Goal: Navigation & Orientation: Find specific page/section

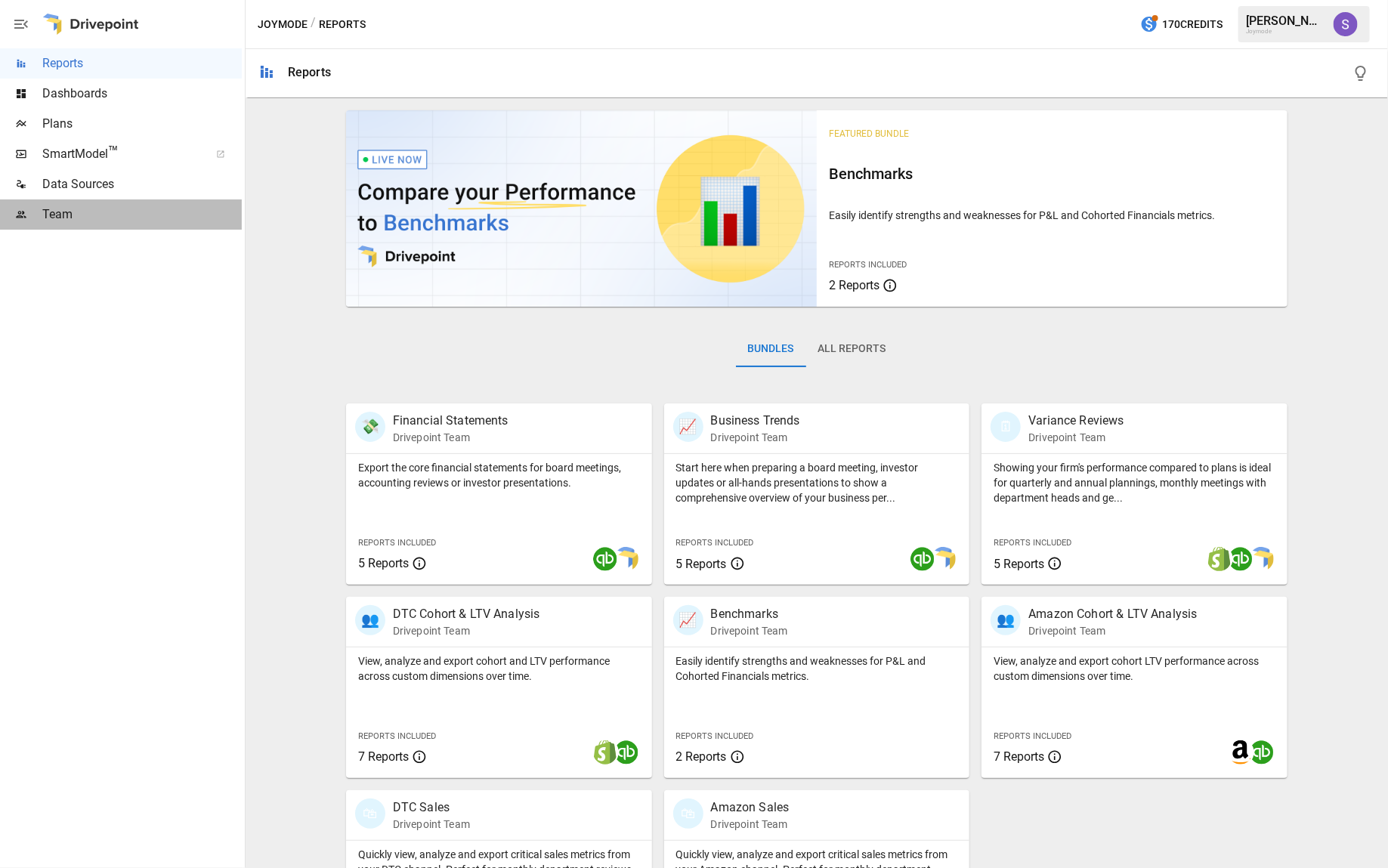
click at [102, 225] on div "Team" at bounding box center [121, 215] width 242 height 30
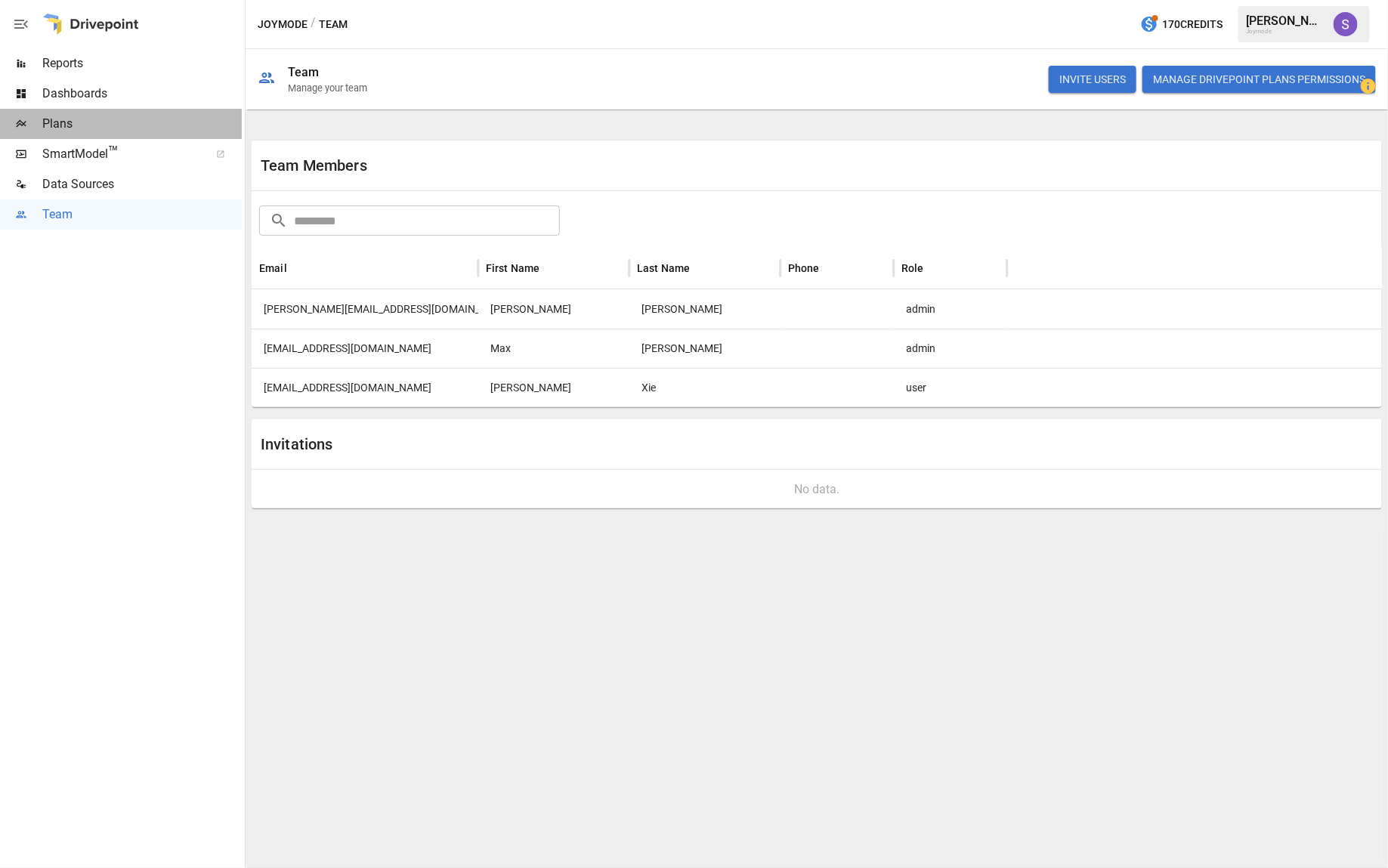
click at [79, 117] on span "Plans" at bounding box center [142, 124] width 200 height 18
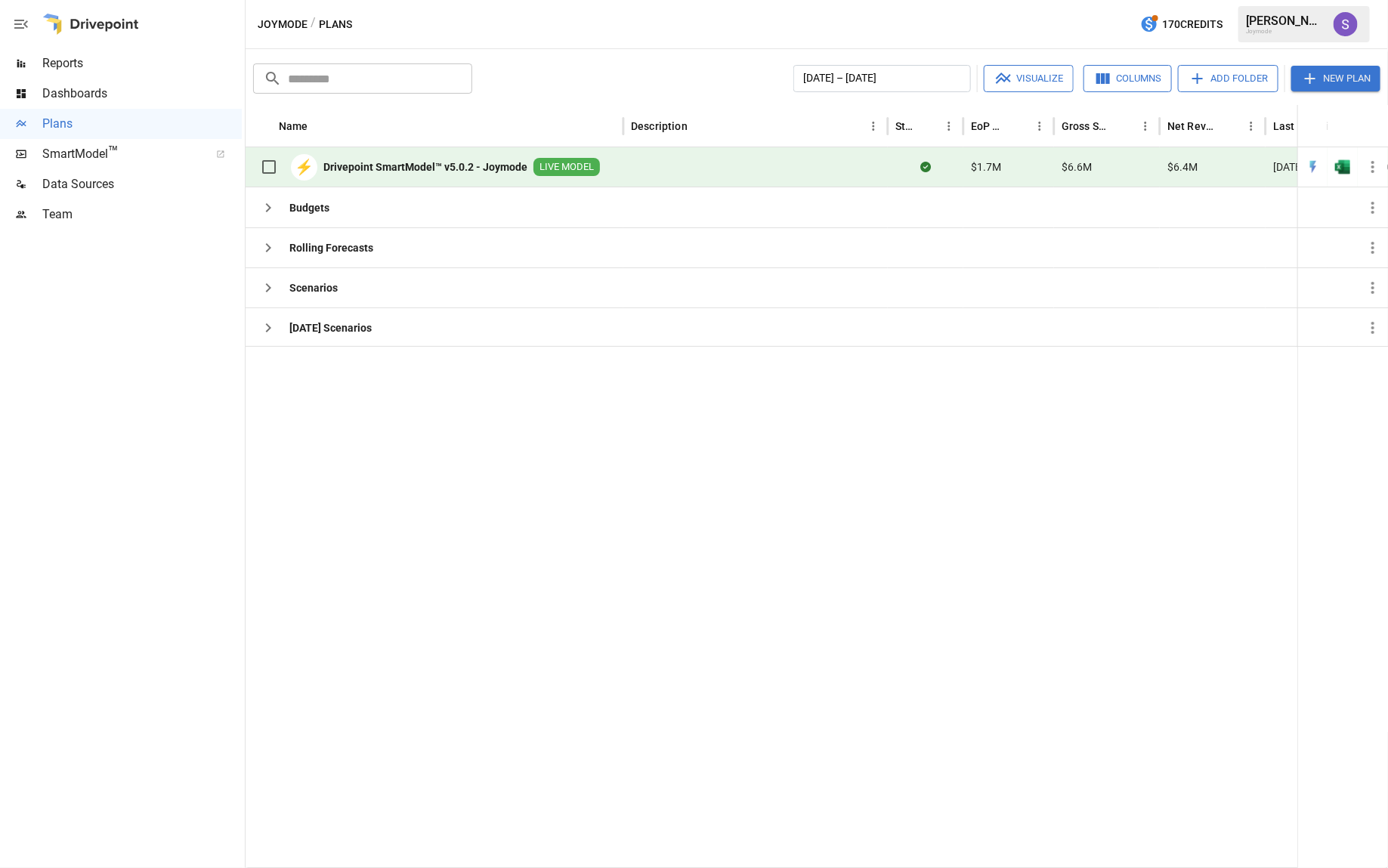
click at [25, 28] on icon "button" at bounding box center [22, 24] width 18 height 18
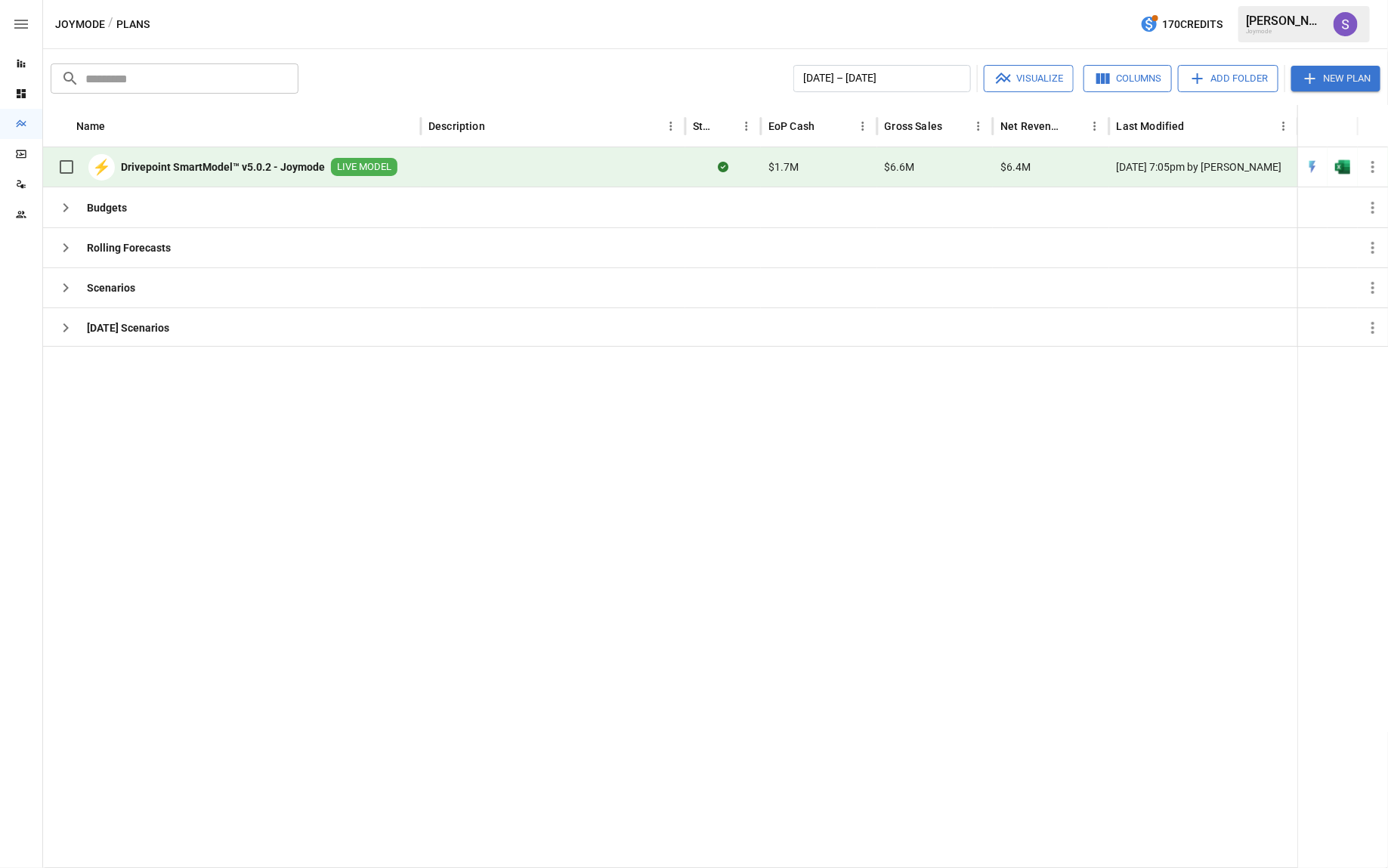
click at [25, 28] on icon "button" at bounding box center [21, 24] width 13 height 9
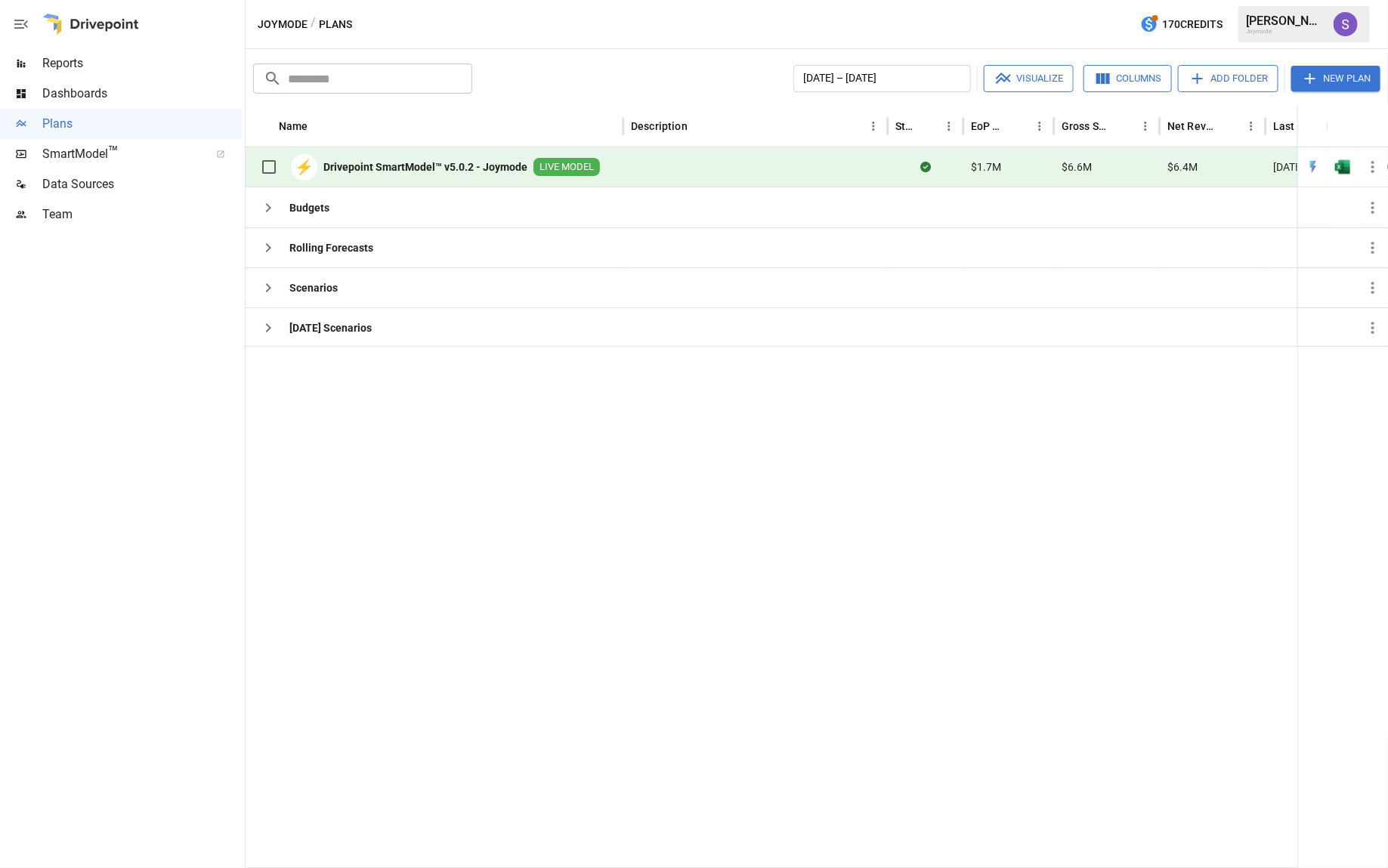
click at [22, 22] on icon "button" at bounding box center [22, 24] width 18 height 18
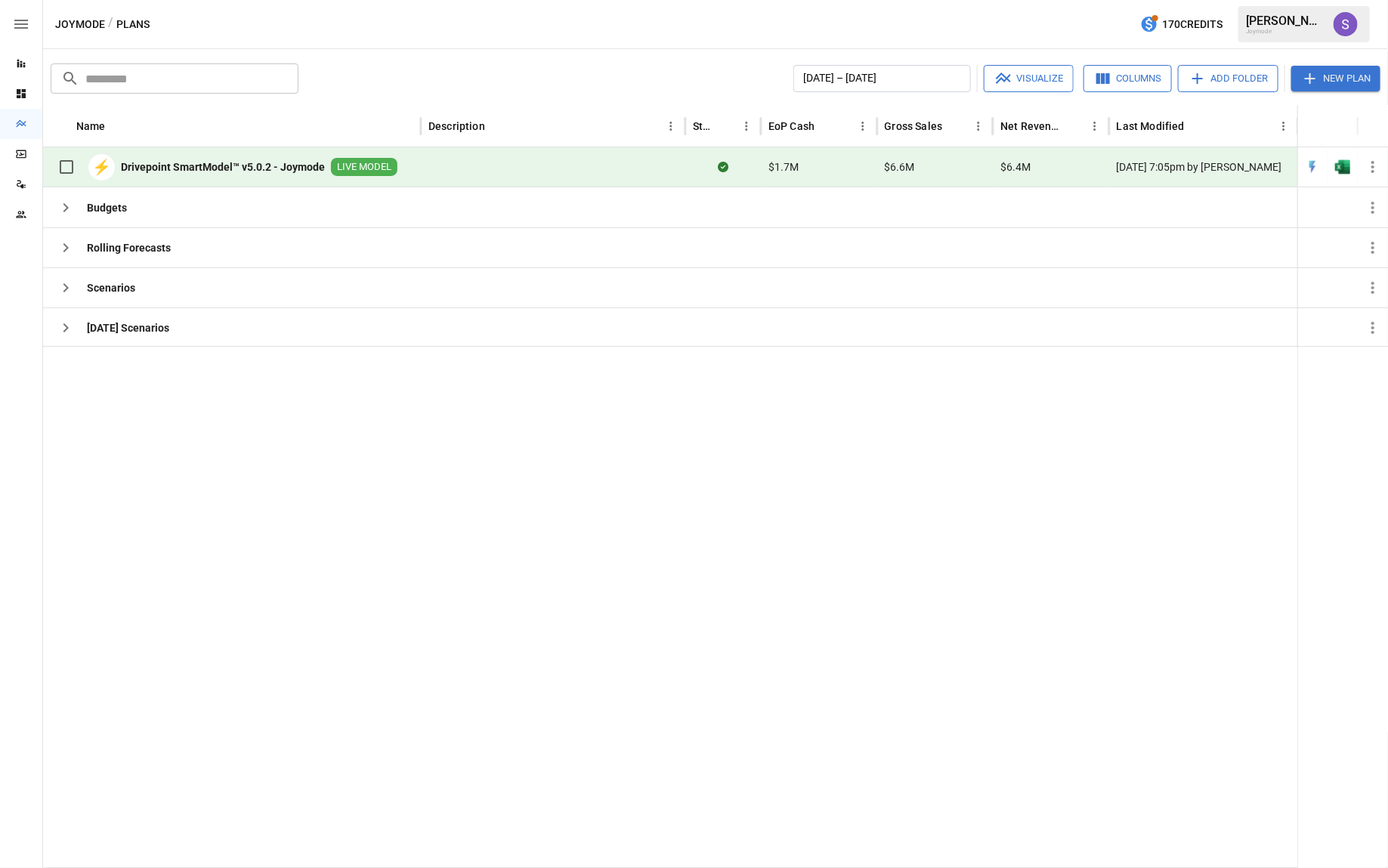
click at [24, 25] on icon "button" at bounding box center [22, 24] width 18 height 18
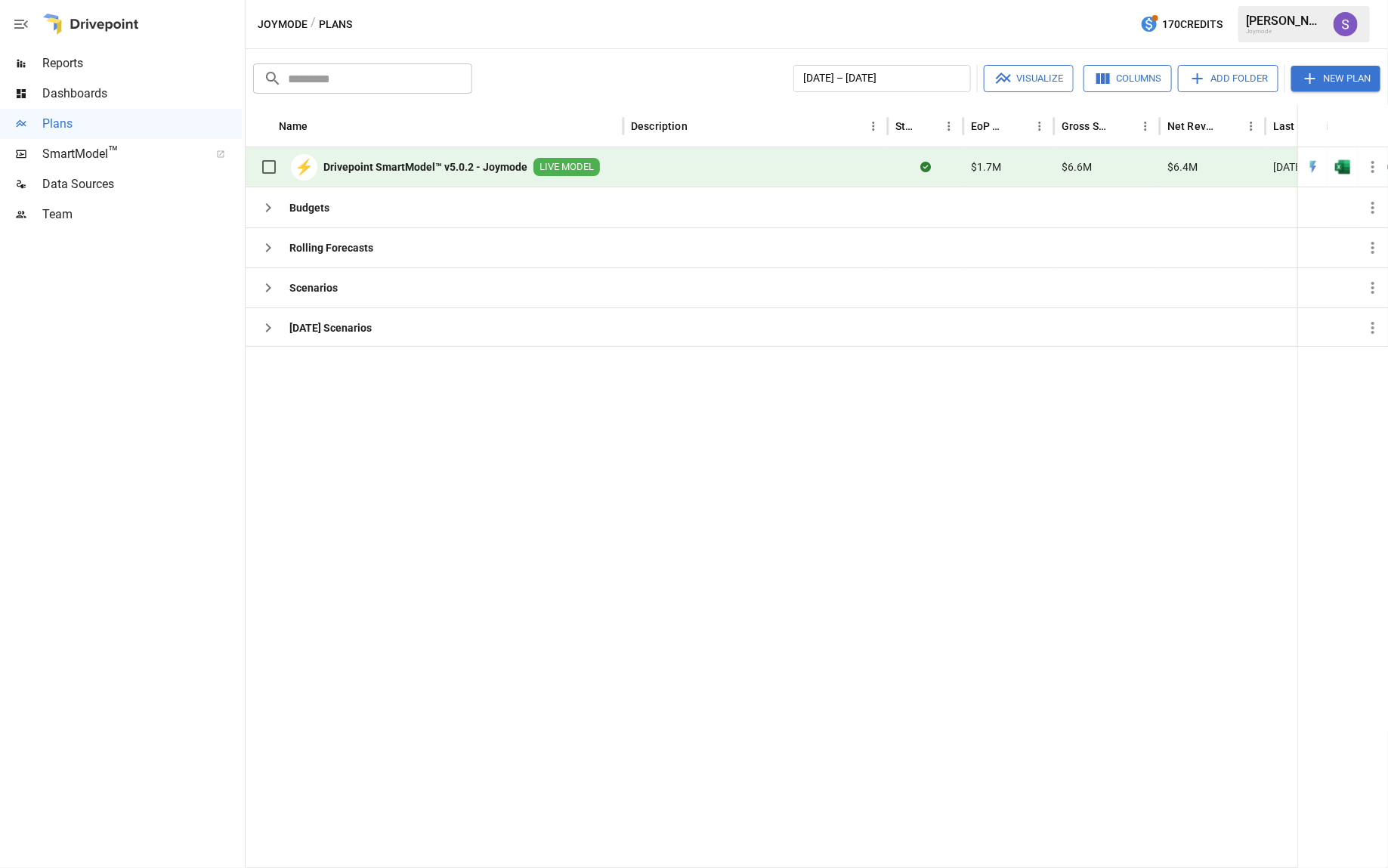
click at [62, 211] on span "Team" at bounding box center [142, 215] width 200 height 18
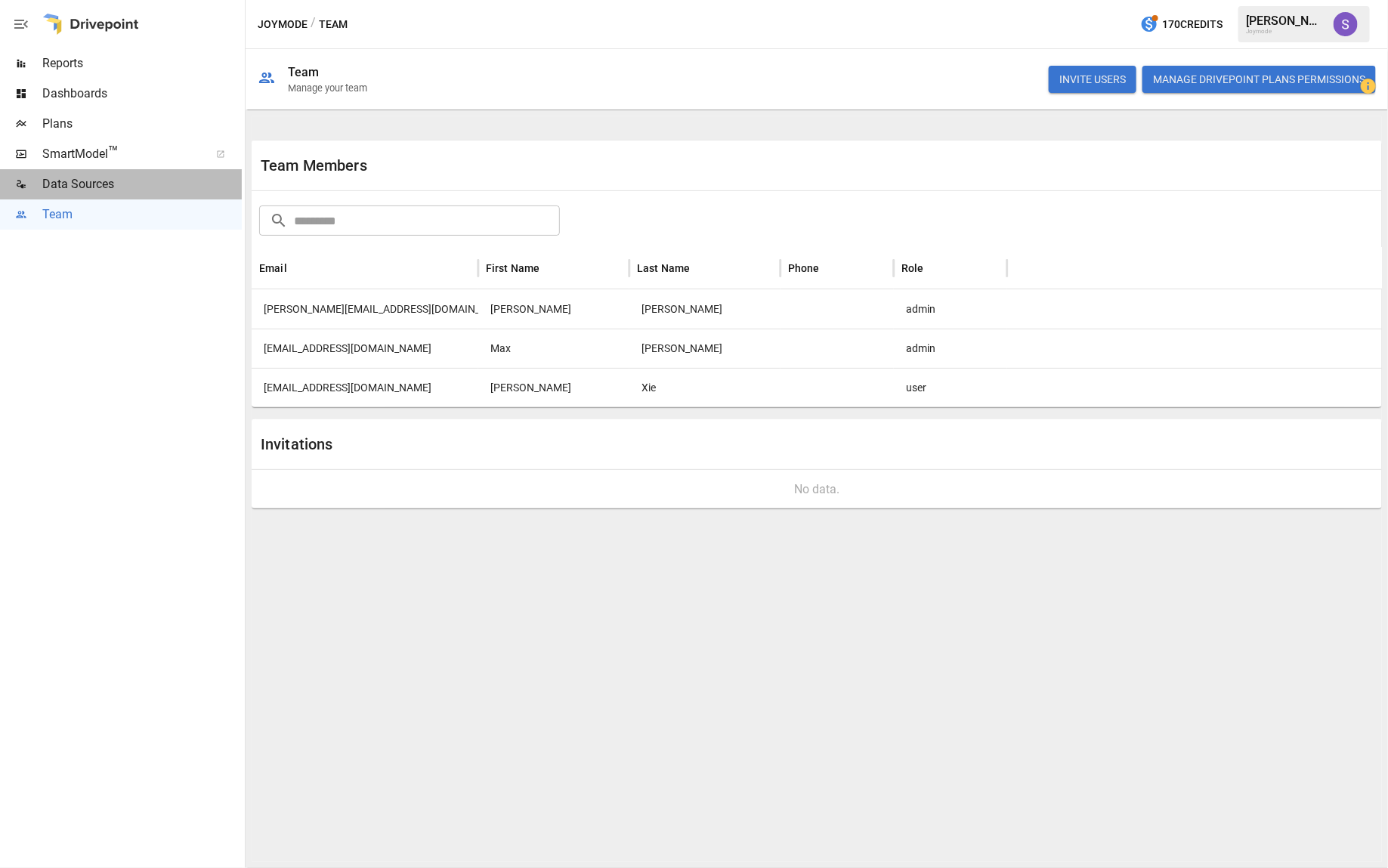
click at [58, 186] on span "Data Sources" at bounding box center [142, 185] width 200 height 18
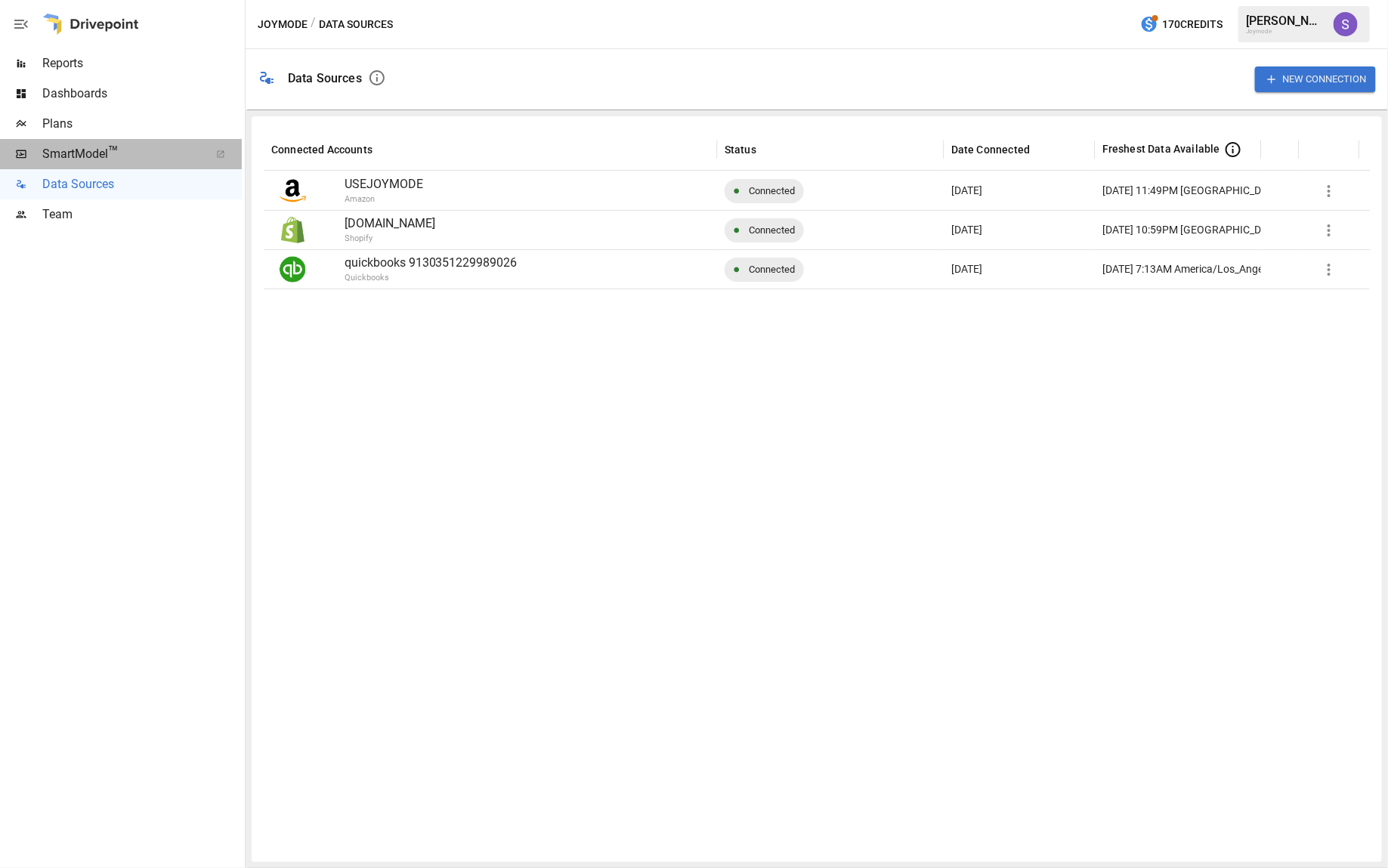
click at [64, 154] on span "SmartModel ™" at bounding box center [121, 154] width 157 height 18
click at [95, 27] on div at bounding box center [91, 24] width 97 height 48
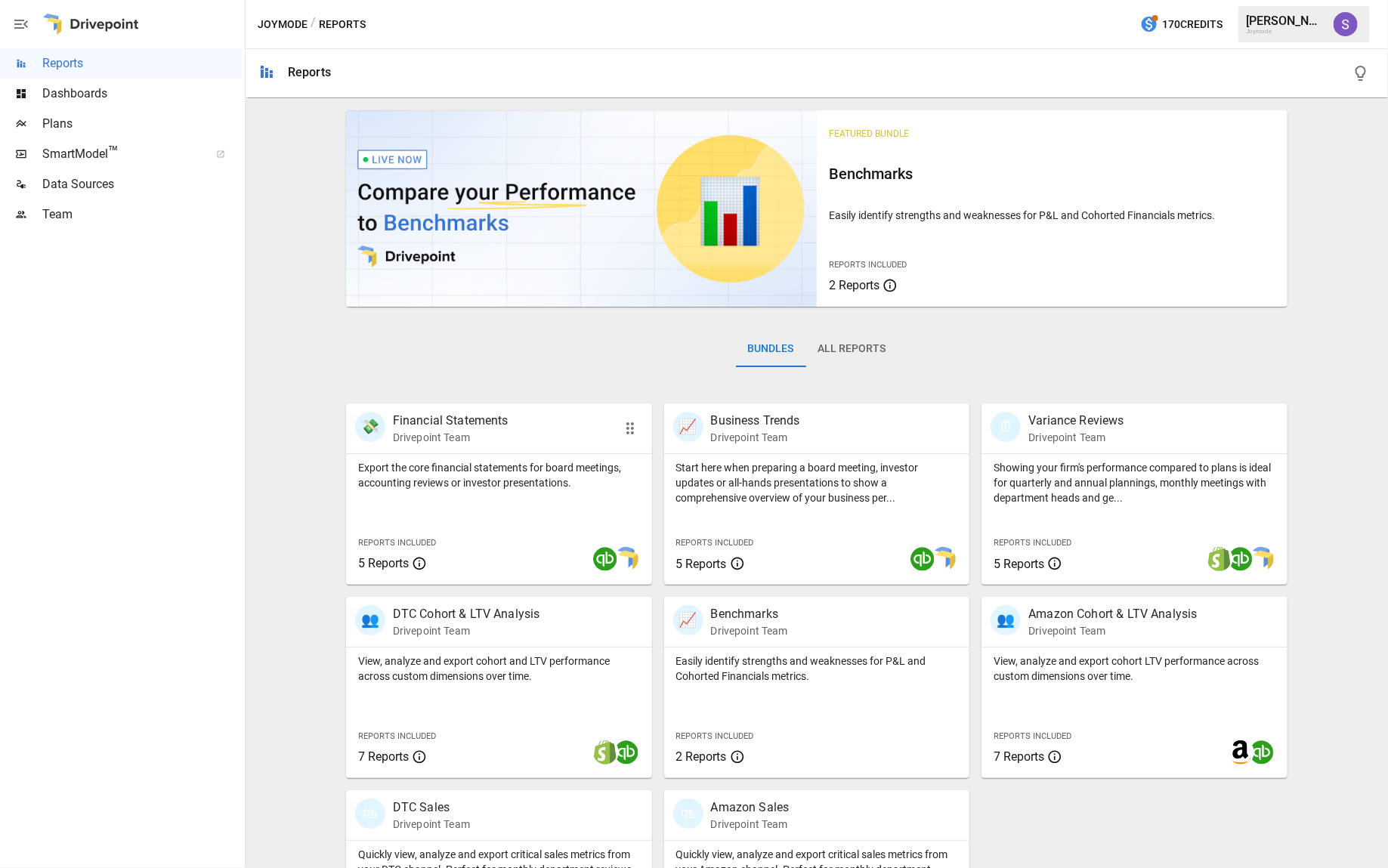
scroll to position [109, 0]
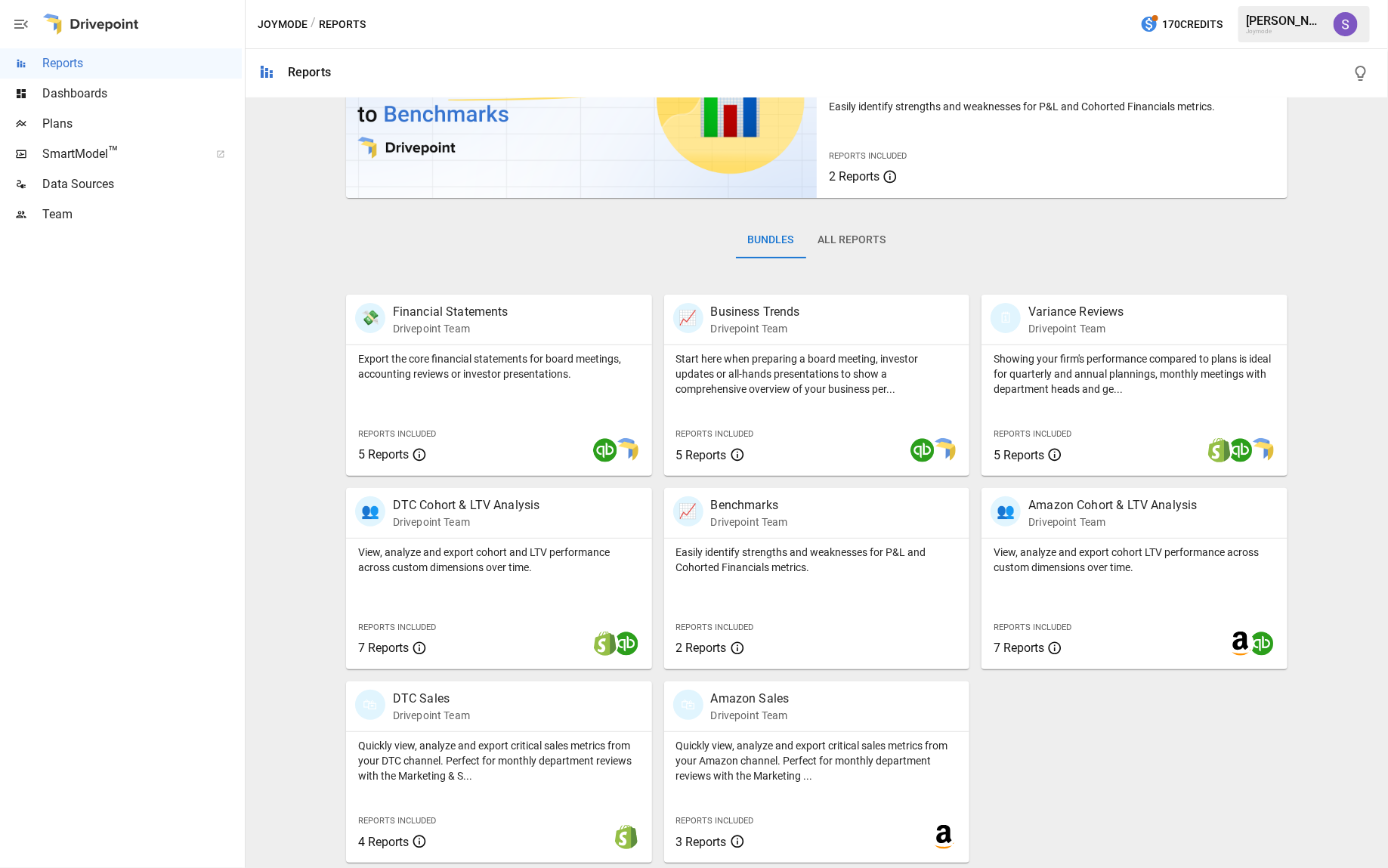
click at [1305, 26] on div "[PERSON_NAME]" at bounding box center [1285, 20] width 78 height 14
